Goal: Transaction & Acquisition: Obtain resource

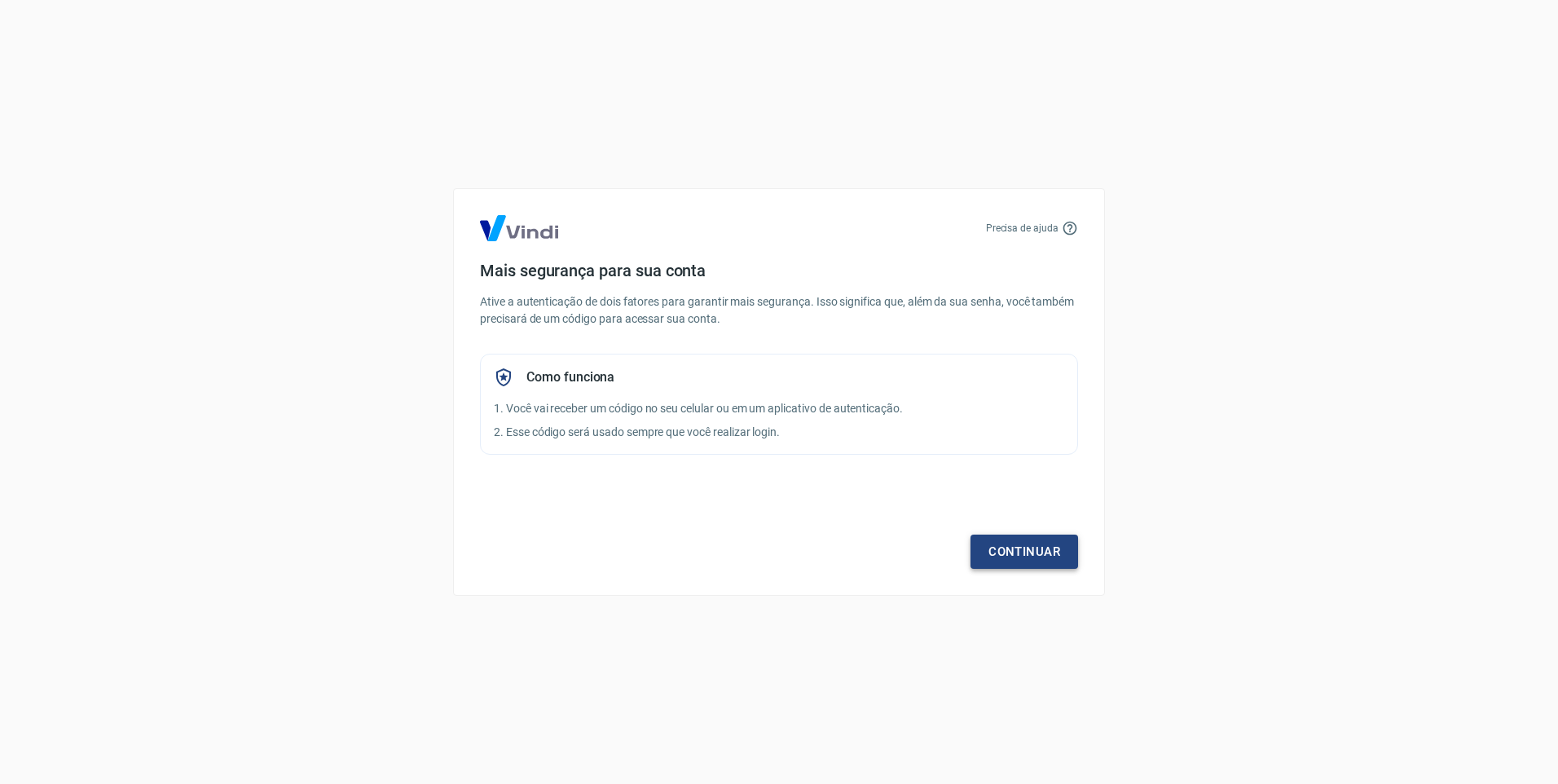
click at [1005, 547] on link "Continuar" at bounding box center [1024, 551] width 107 height 35
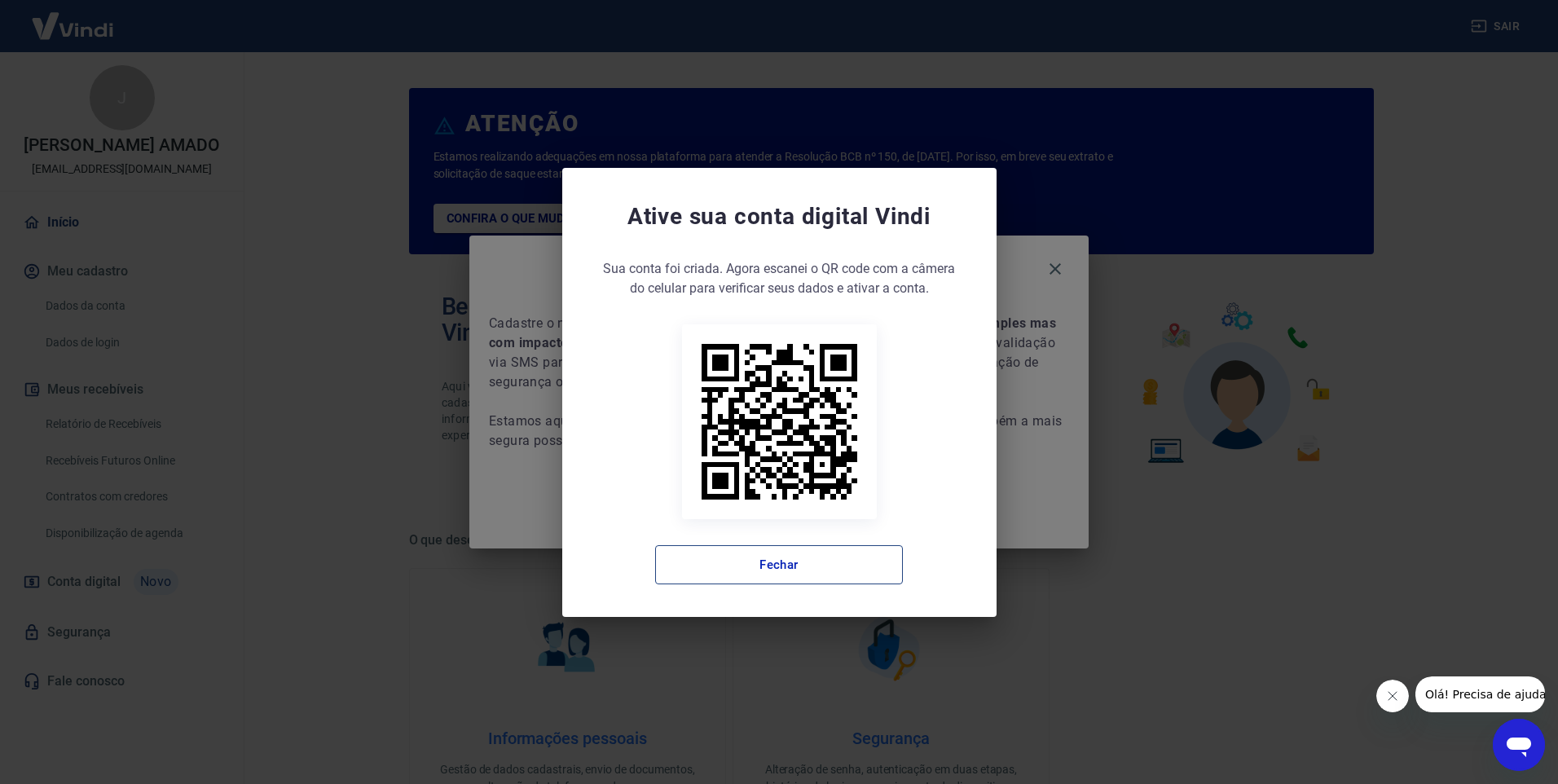
drag, startPoint x: 743, startPoint y: 577, endPoint x: 763, endPoint y: 564, distance: 23.9
click at [743, 576] on button "Fechar" at bounding box center [779, 564] width 248 height 39
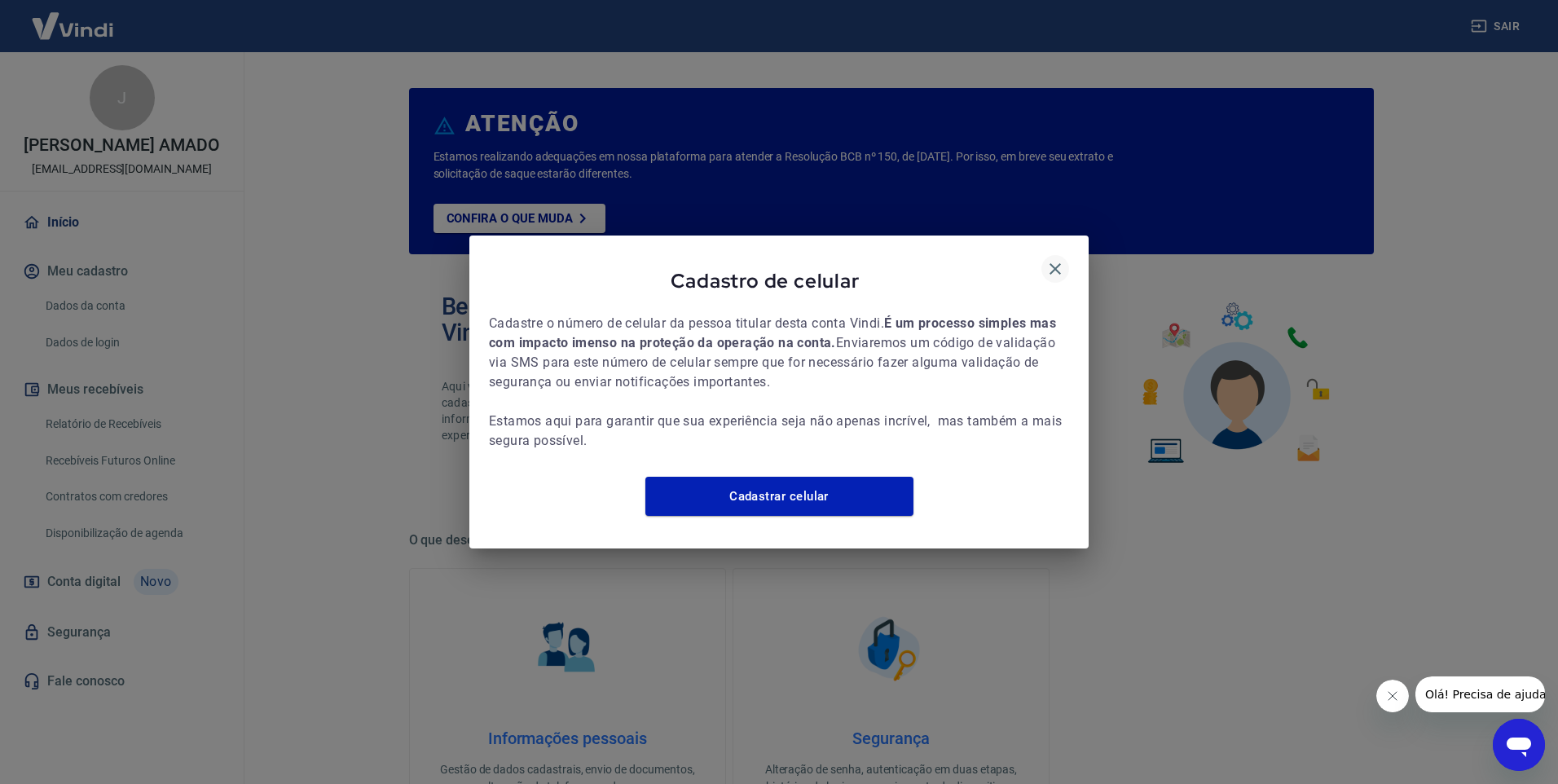
drag, startPoint x: 1056, startPoint y: 260, endPoint x: 1030, endPoint y: 260, distance: 26.0
click at [1055, 263] on icon "button" at bounding box center [1055, 269] width 12 height 12
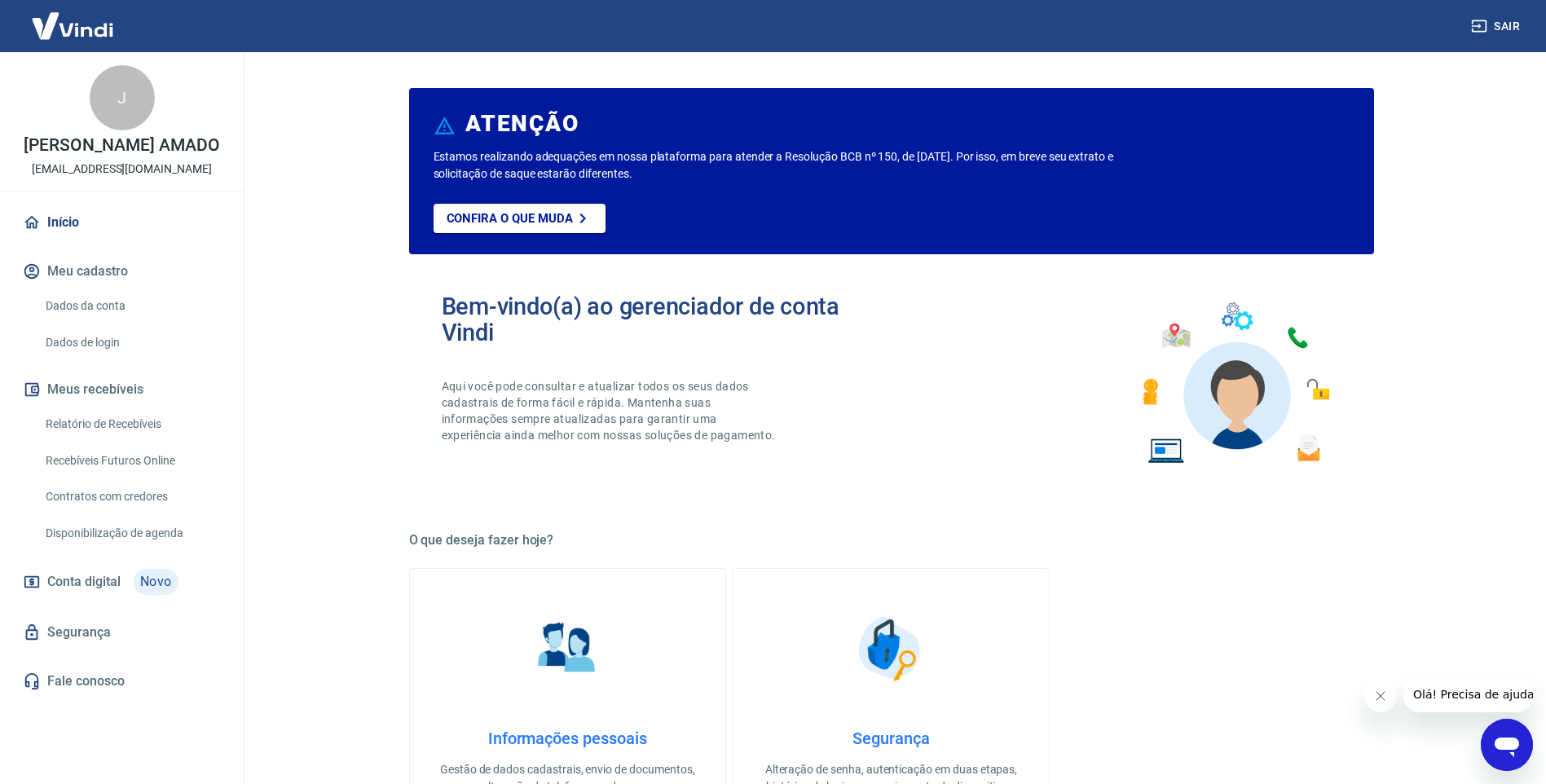
click at [117, 421] on link "Relatório de Recebíveis" at bounding box center [131, 424] width 185 height 34
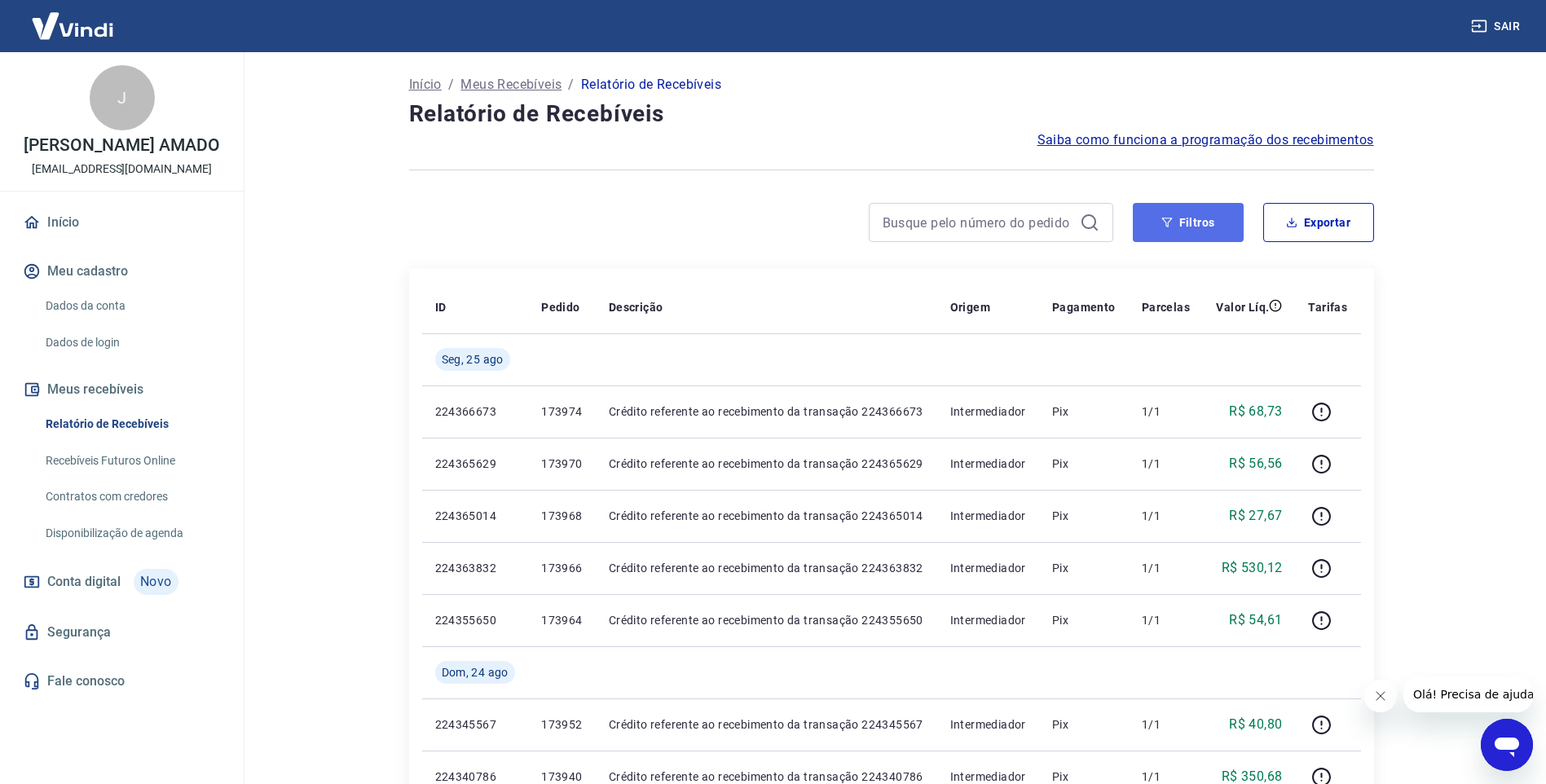
click at [1218, 221] on button "Filtros" at bounding box center [1188, 222] width 111 height 39
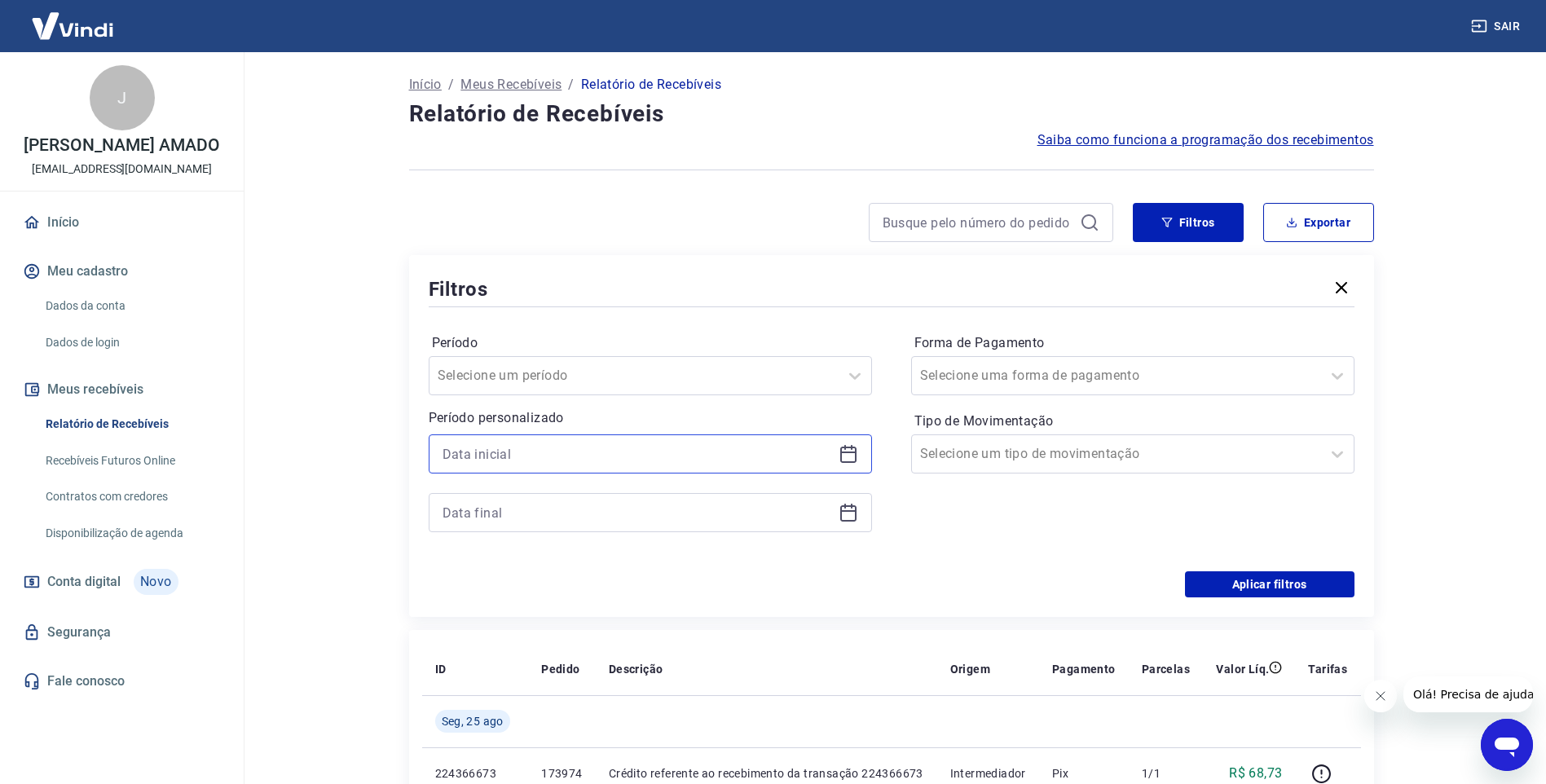
click at [654, 448] on input at bounding box center [637, 453] width 390 height 25
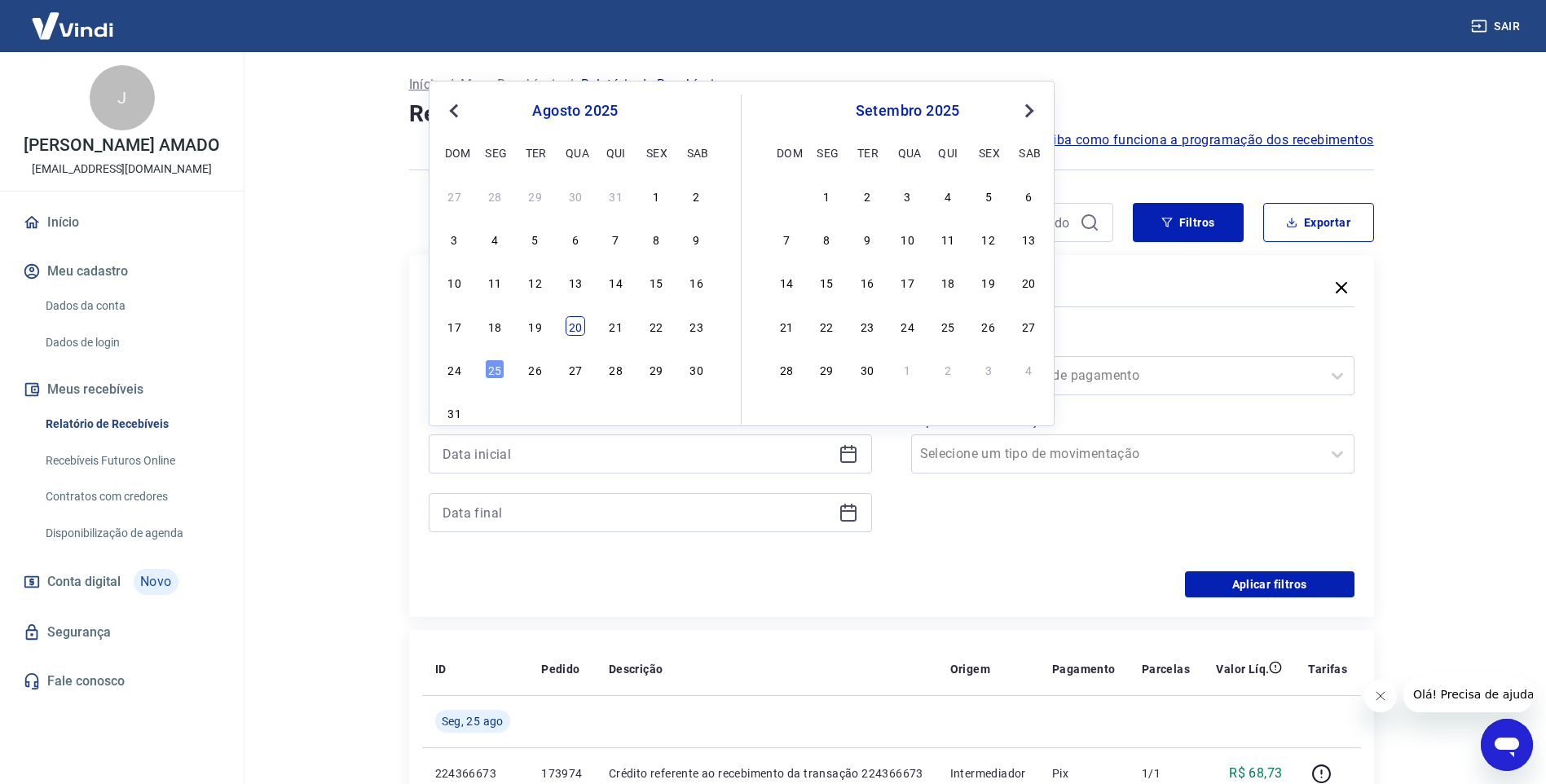
click at [570, 322] on div "20" at bounding box center [575, 326] width 20 height 20
type input "[DATE]"
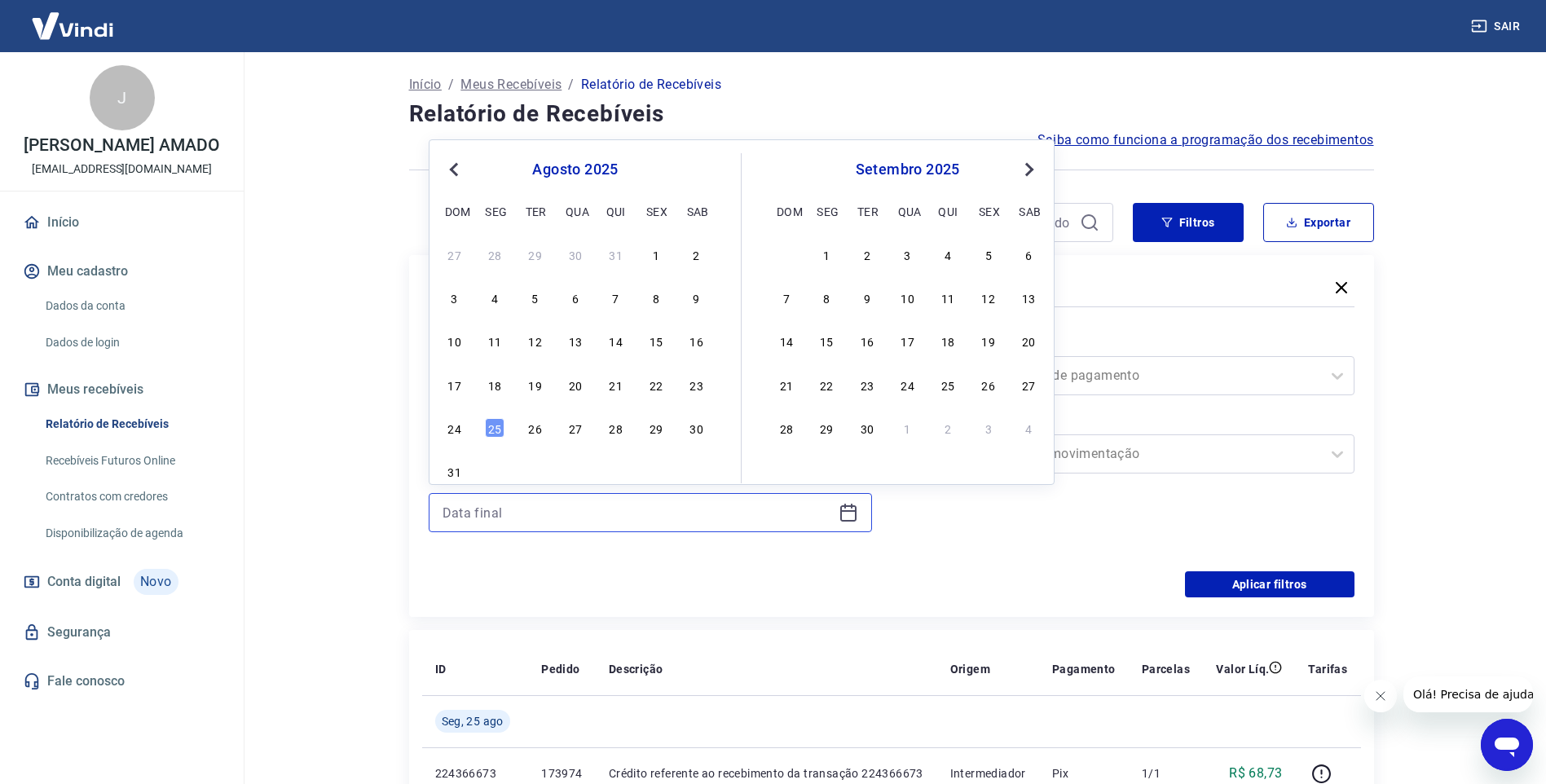
click at [649, 520] on input at bounding box center [637, 512] width 390 height 25
click at [497, 428] on div "25" at bounding box center [495, 428] width 20 height 20
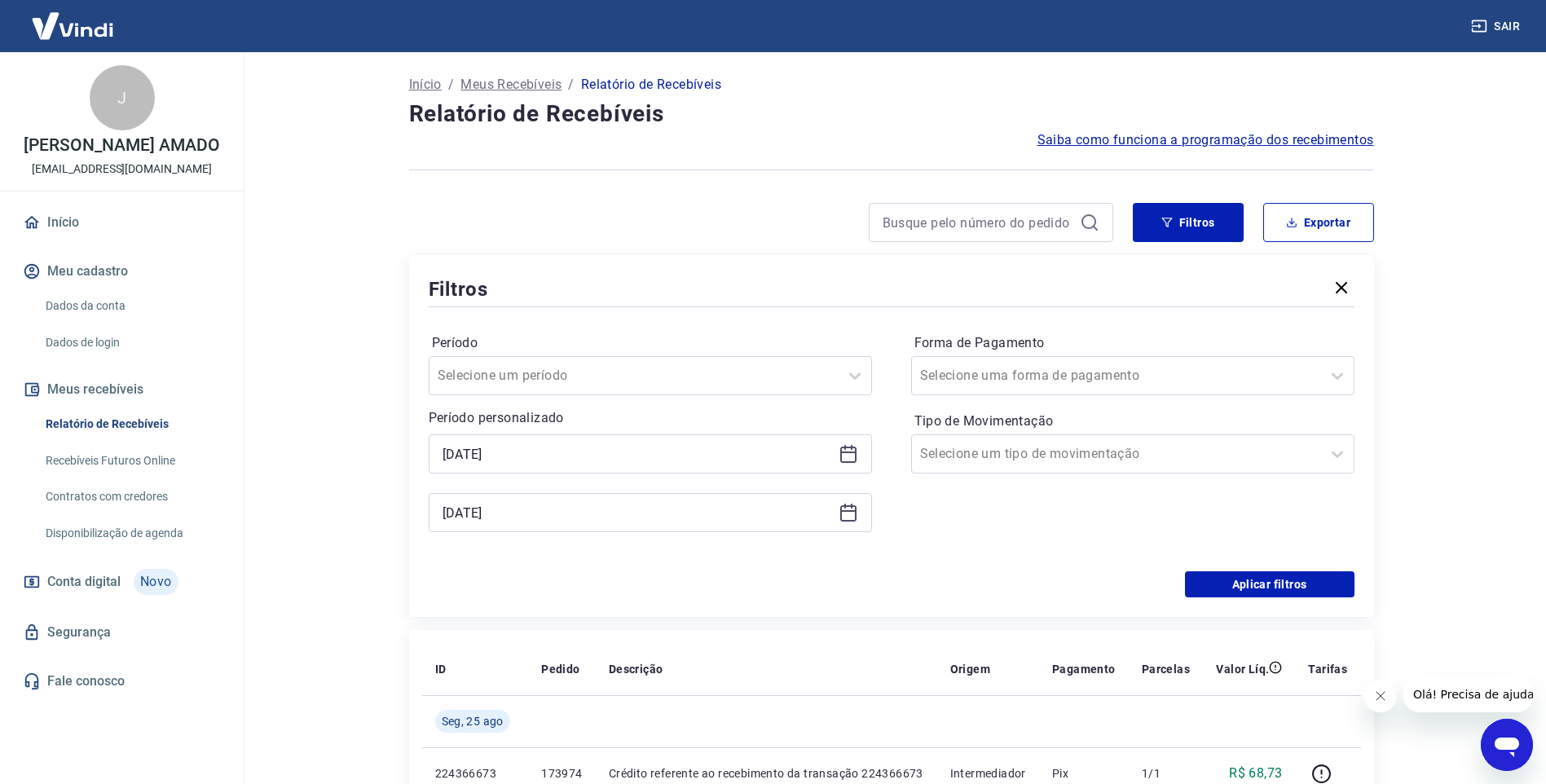
type input "[DATE]"
click at [1282, 587] on button "Aplicar filtros" at bounding box center [1269, 584] width 170 height 26
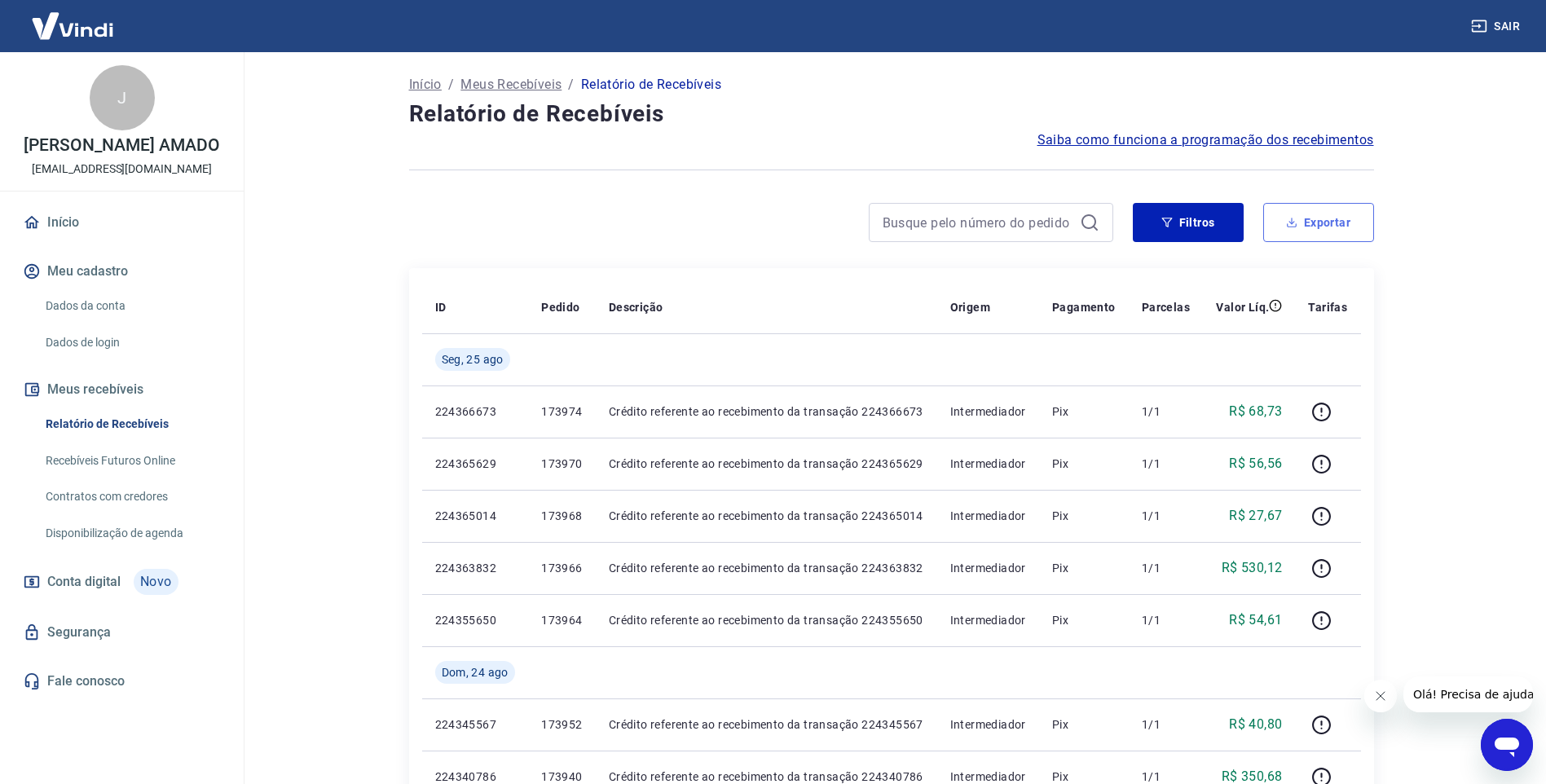
click at [1343, 225] on button "Exportar" at bounding box center [1319, 222] width 111 height 39
type input "[DATE]"
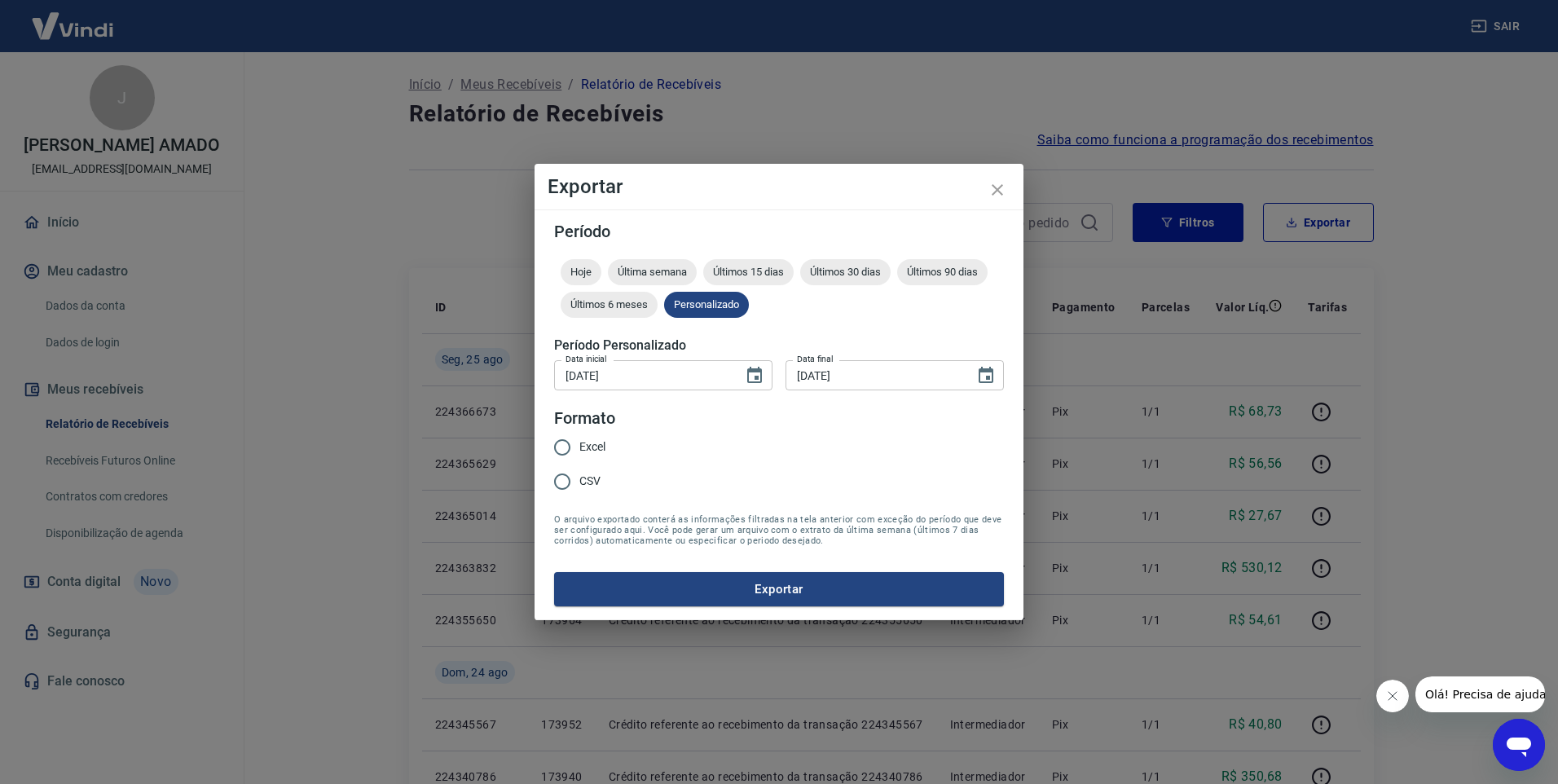
click at [582, 449] on span "Excel" at bounding box center [592, 446] width 26 height 17
click at [579, 449] on input "Excel" at bounding box center [562, 447] width 35 height 35
radio input "true"
click at [812, 598] on button "Exportar" at bounding box center [779, 589] width 450 height 35
